Goal: Check status: Check status

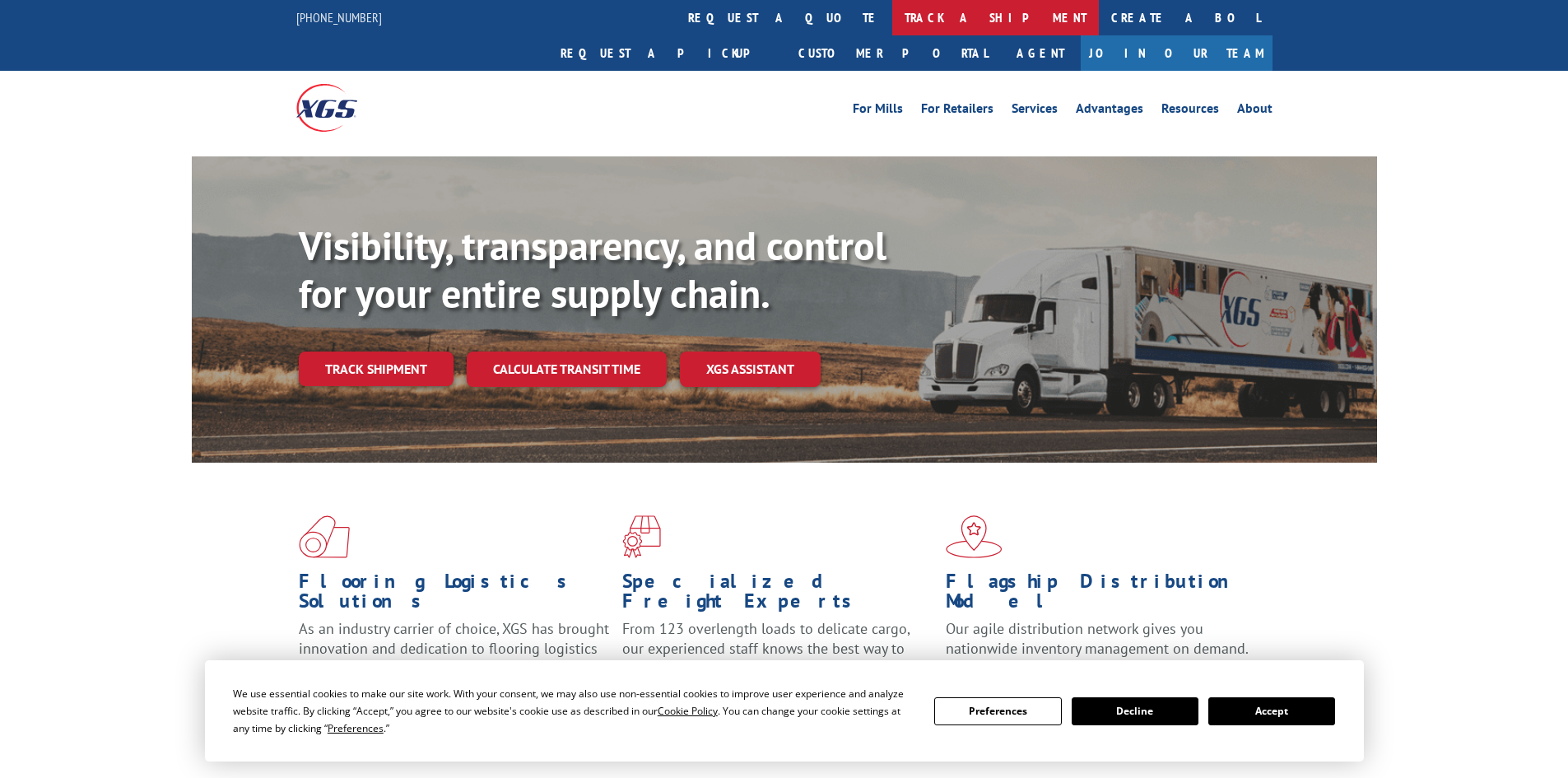
click at [892, 22] on link "track a shipment" at bounding box center [995, 18] width 206 height 35
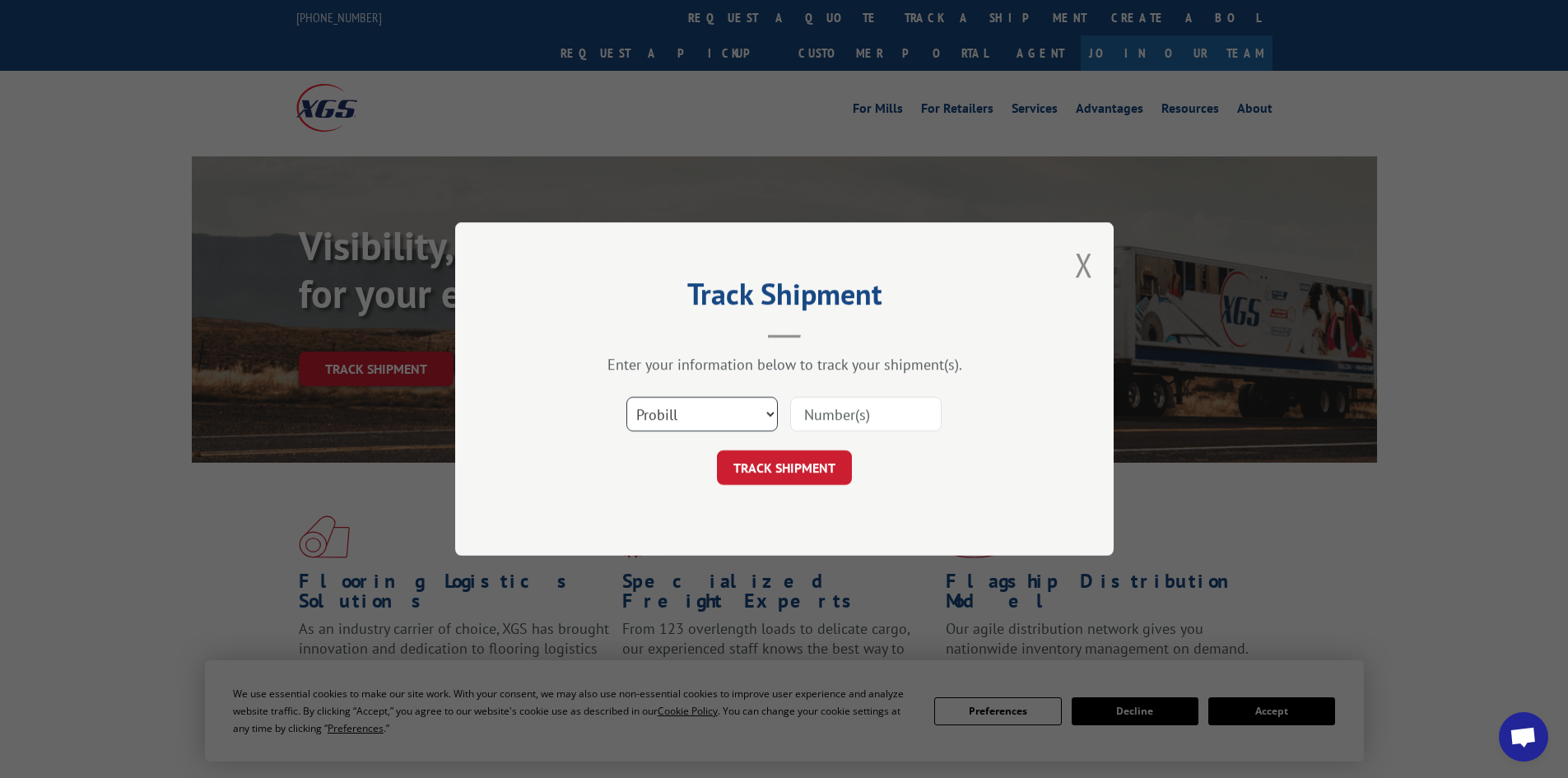
click at [702, 411] on select "Select category... Probill BOL PO" at bounding box center [702, 413] width 152 height 34
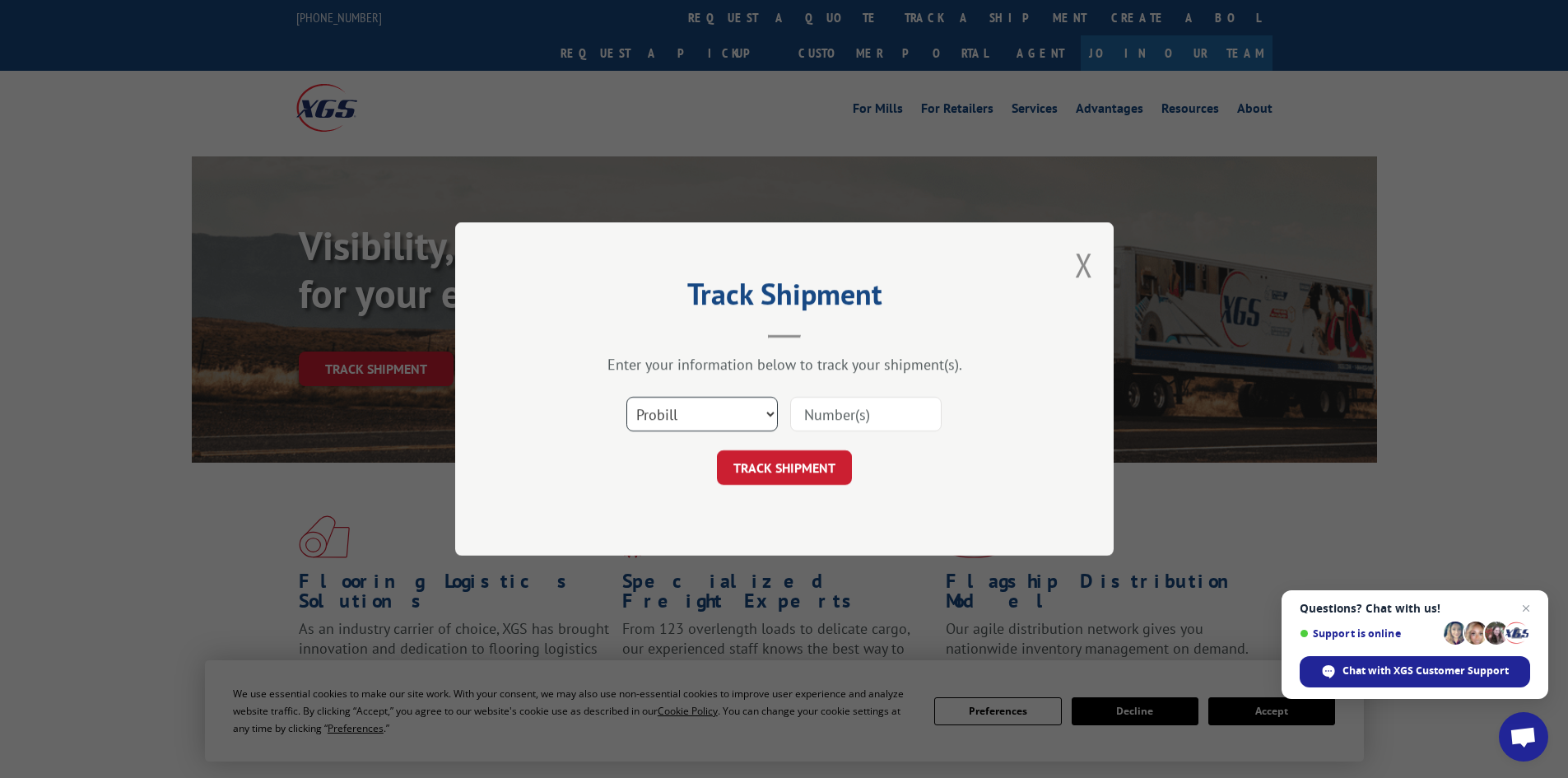
click at [626, 397] on select "Select category... Probill BOL PO" at bounding box center [702, 413] width 152 height 34
click at [804, 407] on input at bounding box center [865, 413] width 152 height 34
paste input "017900250902"
type input "017900250902"
click at [821, 462] on button "TRACK SHIPMENT" at bounding box center [784, 467] width 135 height 34
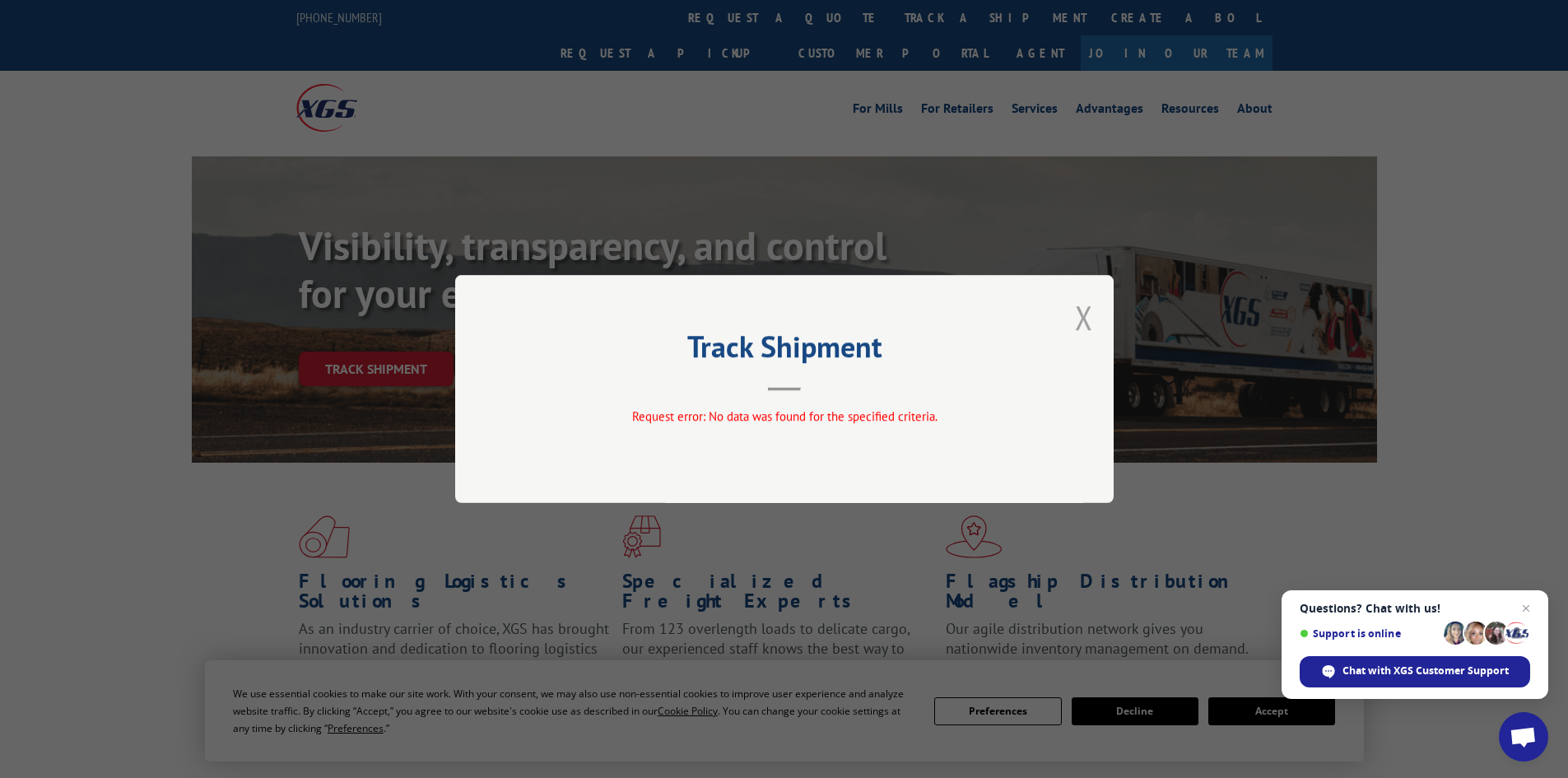
click at [1079, 322] on button "Close modal" at bounding box center [1084, 317] width 18 height 44
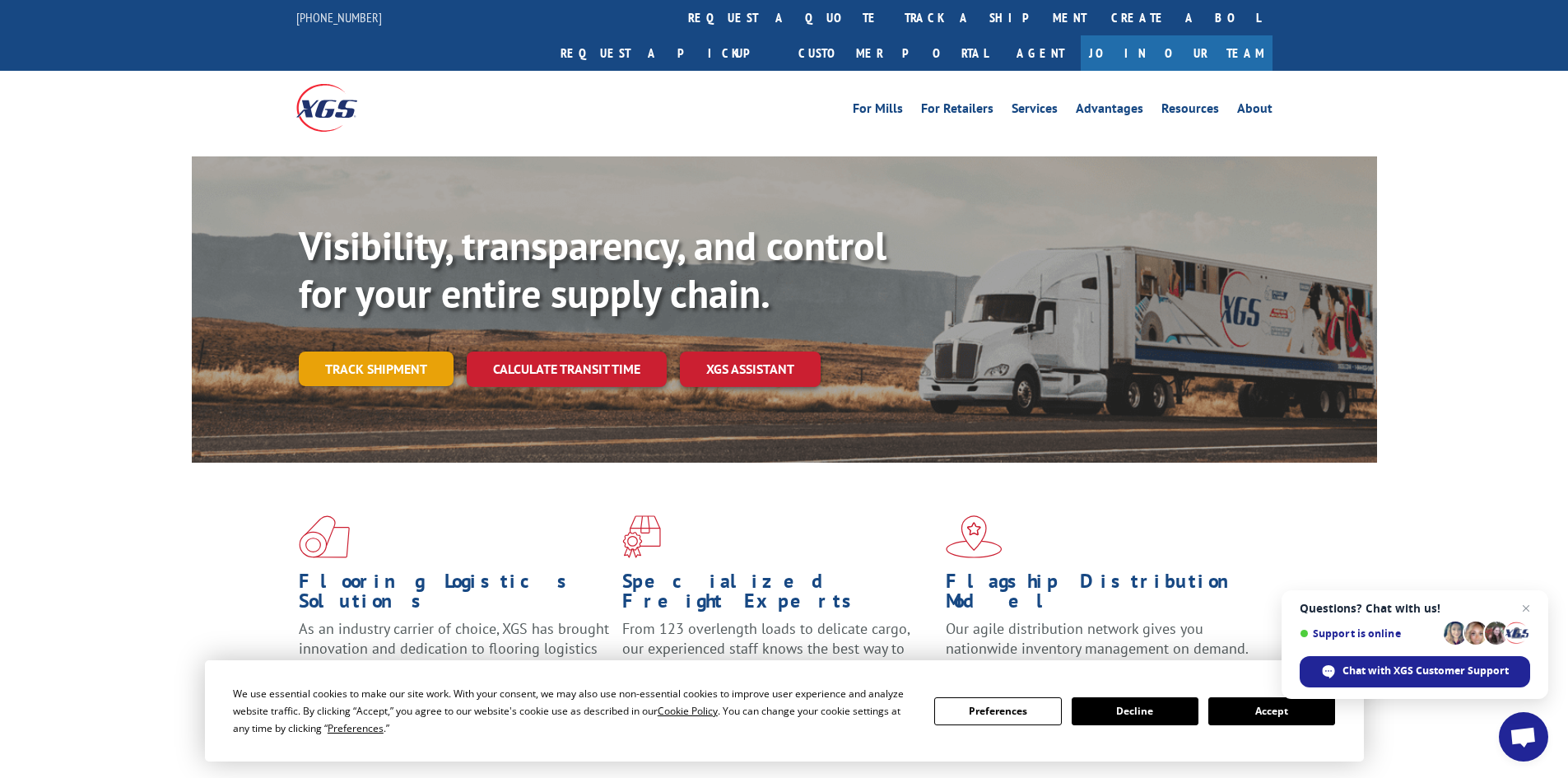
click at [412, 351] on link "Track shipment" at bounding box center [376, 368] width 155 height 34
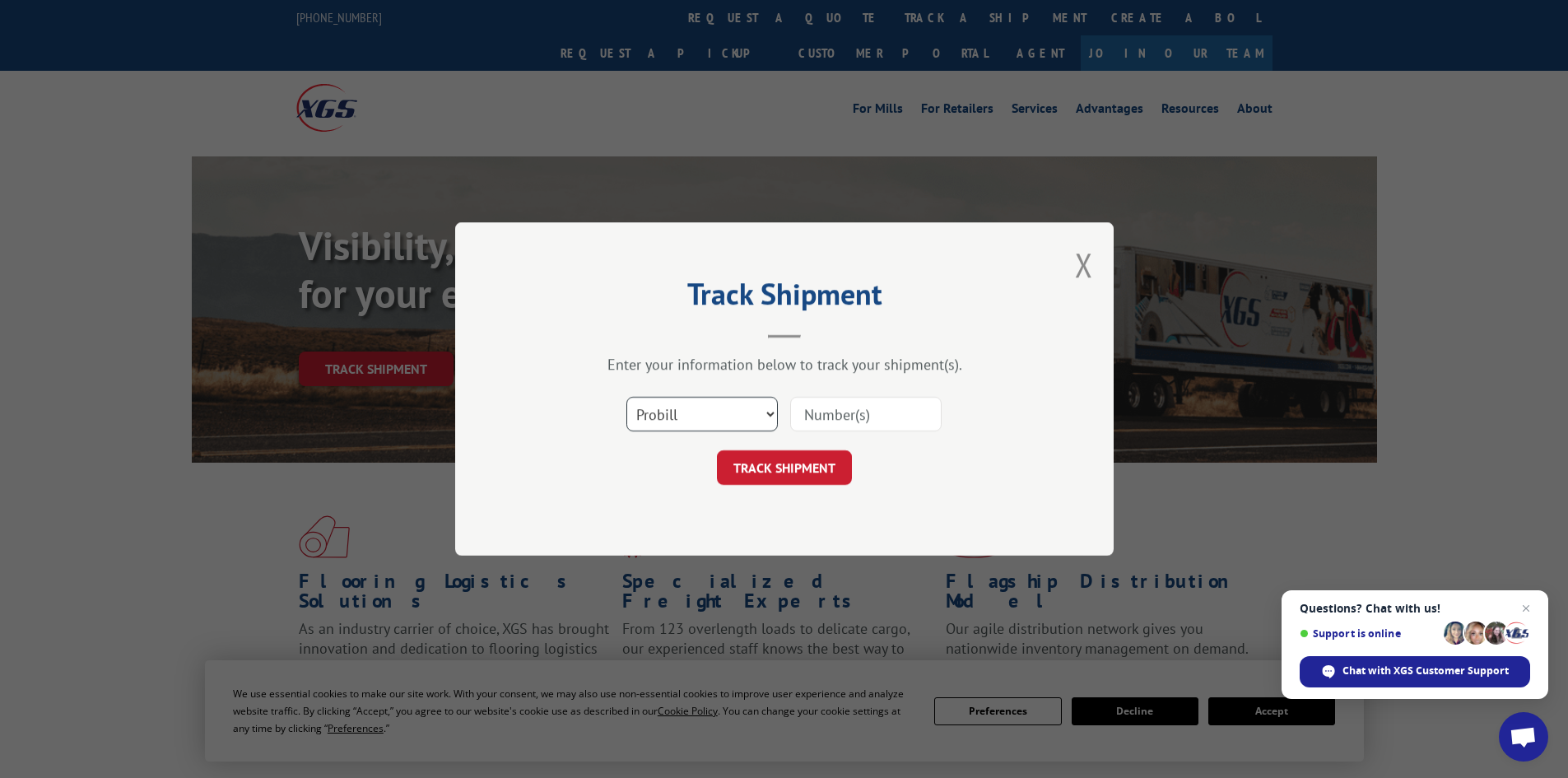
click at [766, 418] on select "Select category... Probill BOL PO" at bounding box center [702, 413] width 152 height 34
select select "po"
click at [626, 397] on select "Select category... Probill BOL PO" at bounding box center [702, 413] width 152 height 34
click at [808, 417] on input at bounding box center [865, 413] width 152 height 34
type input "78533953"
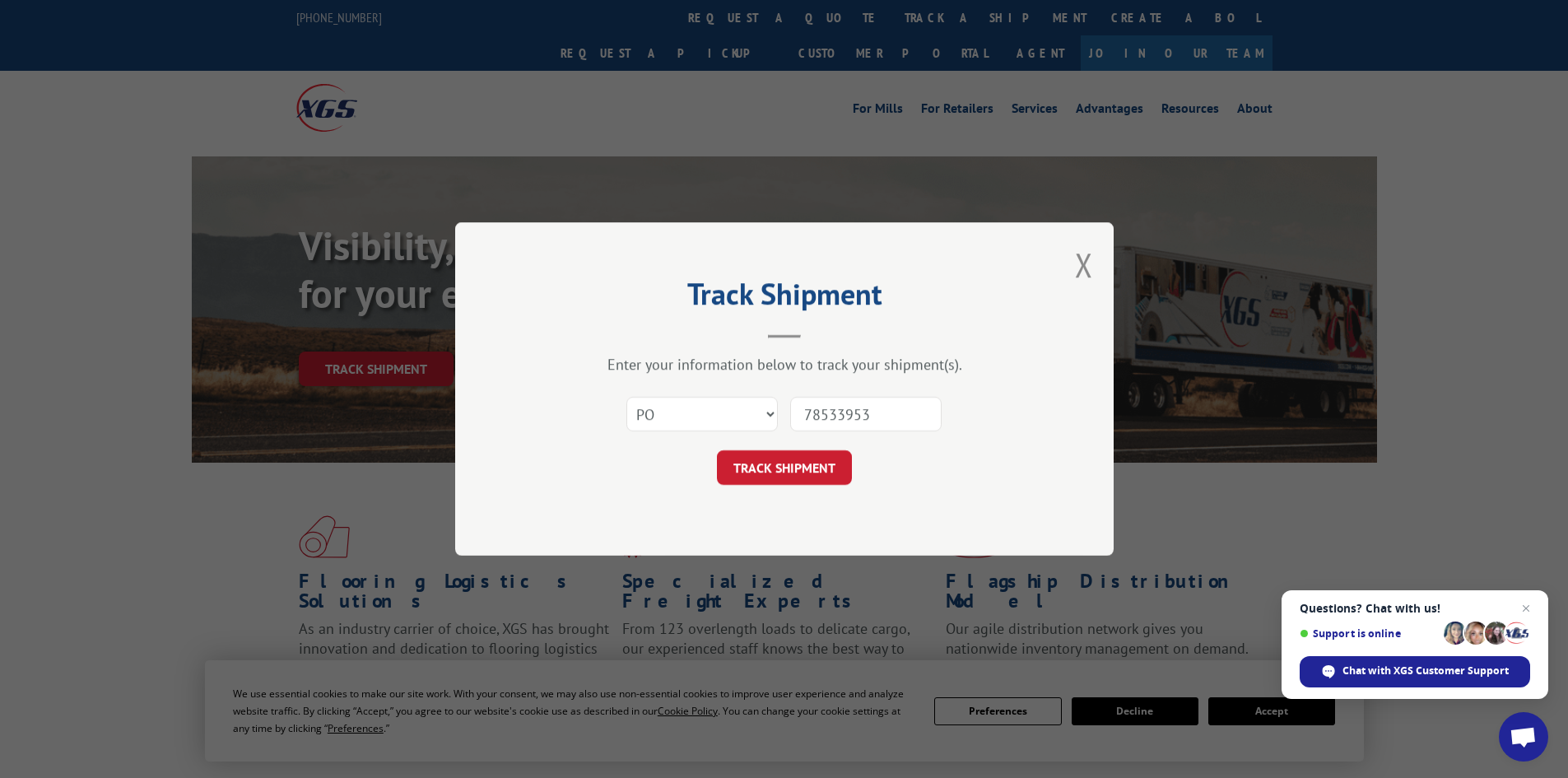
click at [717, 450] on button "TRACK SHIPMENT" at bounding box center [784, 467] width 135 height 34
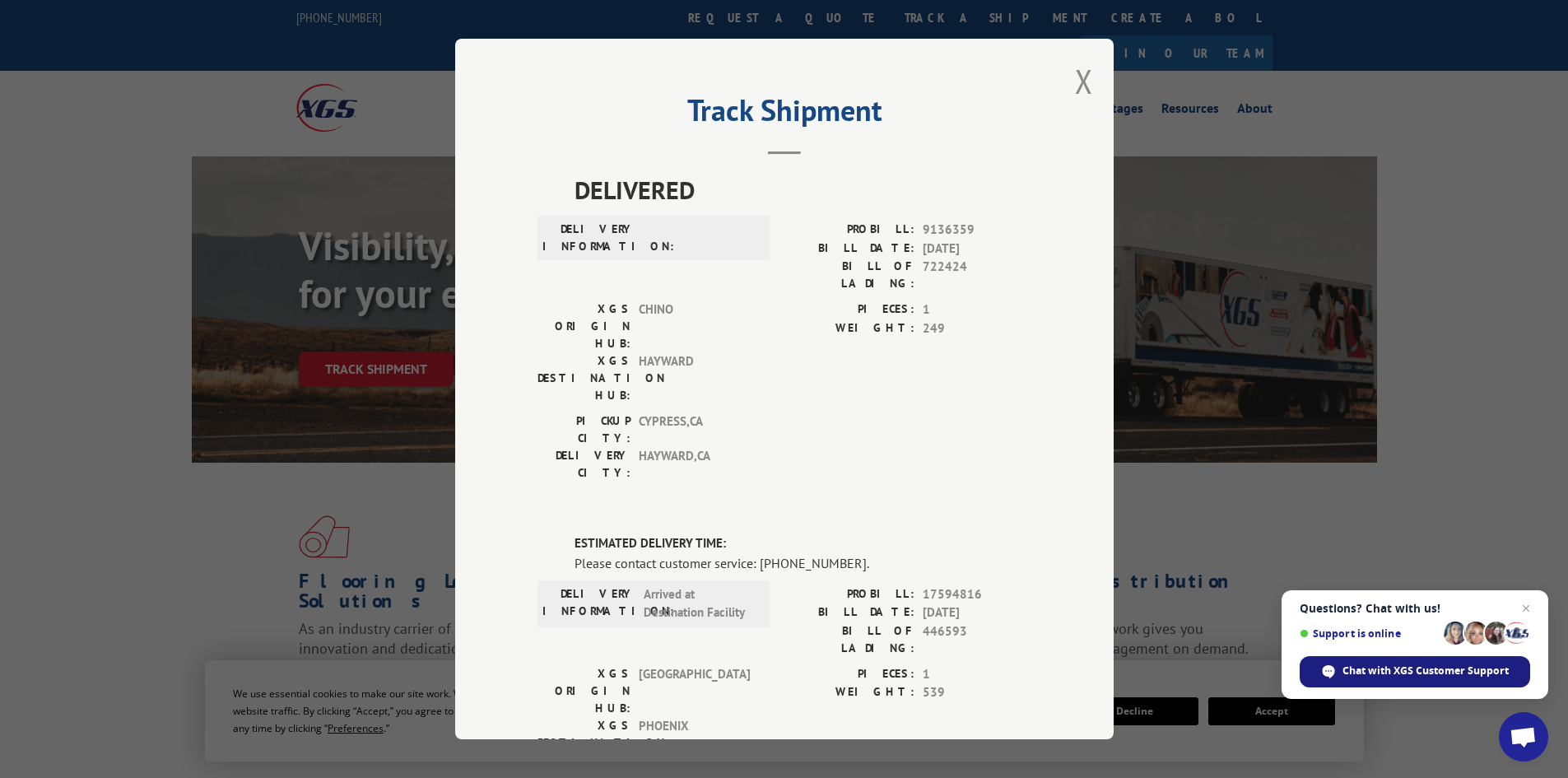
click at [1399, 666] on span "Chat with XGS Customer Support" at bounding box center [1425, 671] width 166 height 15
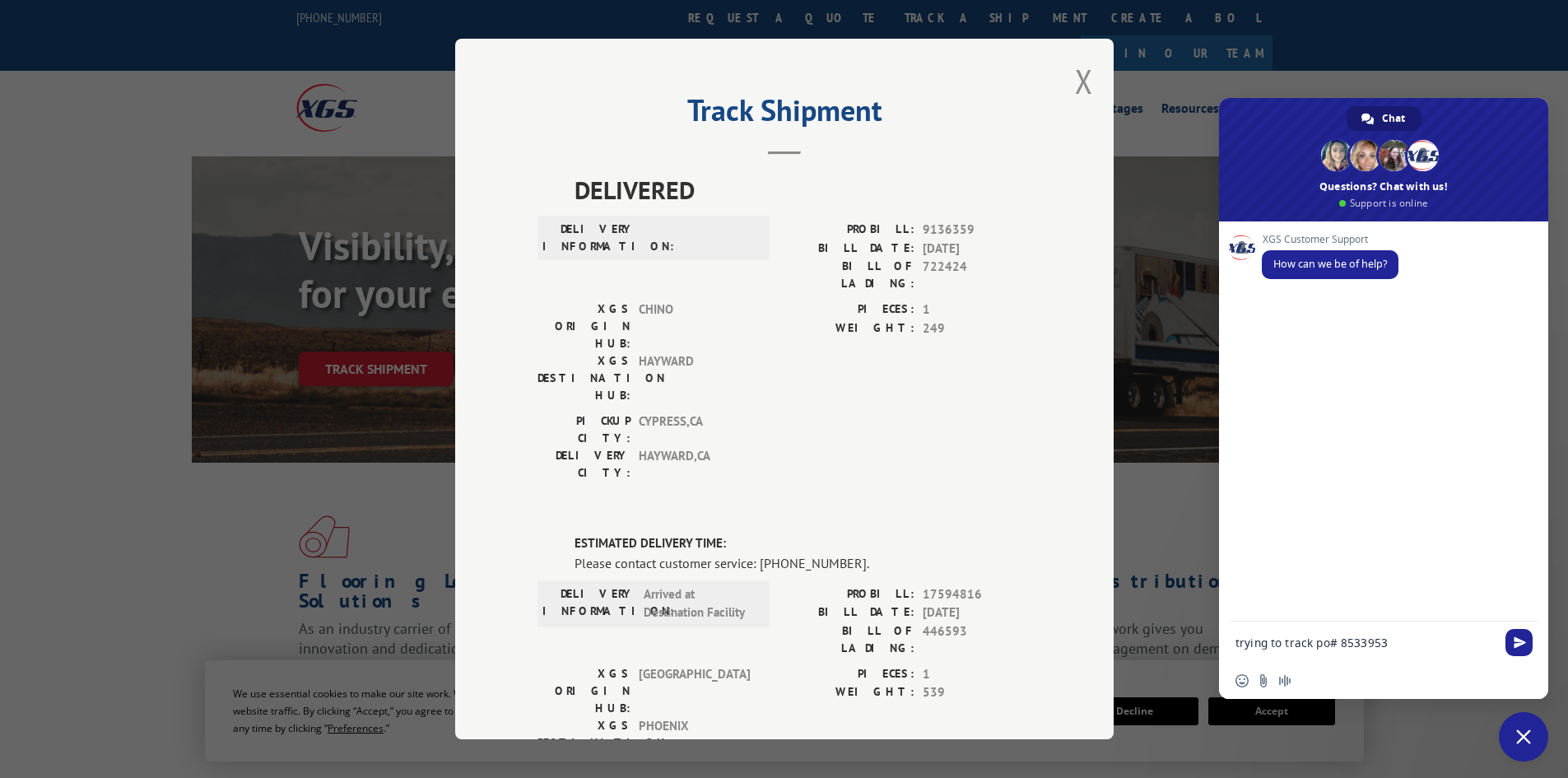
click at [1339, 642] on textarea "trying to track po# 8533953" at bounding box center [1366, 643] width 260 height 15
type textarea "trying to track po# 78533953"
click at [1521, 645] on span "Send" at bounding box center [1519, 642] width 13 height 13
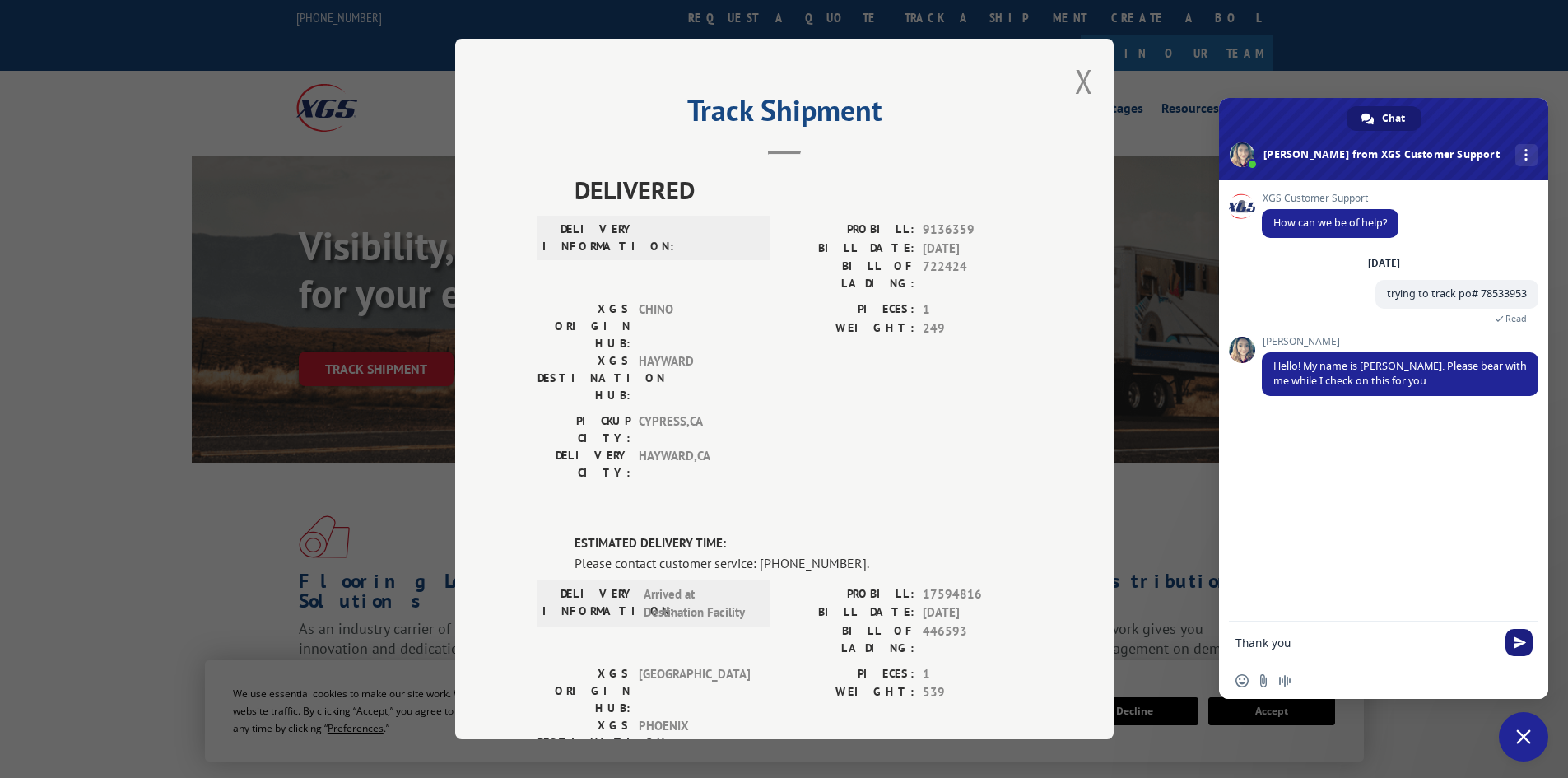
type textarea "Thank you"
click at [1517, 633] on span "Send" at bounding box center [1519, 642] width 27 height 27
